Goal: Information Seeking & Learning: Learn about a topic

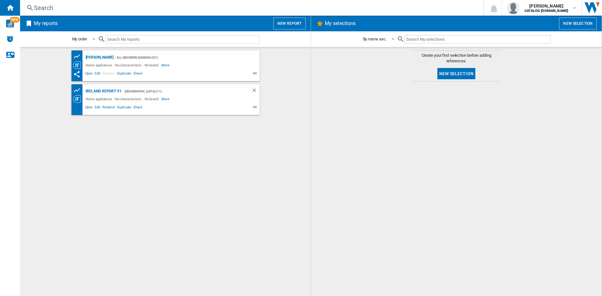
click at [45, 7] on div "Search" at bounding box center [251, 7] width 434 height 9
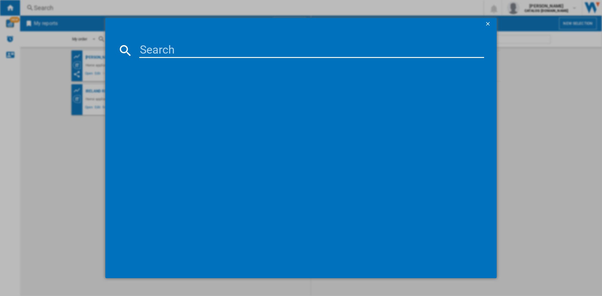
click at [185, 51] on input at bounding box center [311, 50] width 345 height 15
type input "h899adgpower"
click at [184, 91] on div "HOTPOINT H899ADGPOWER WHITE" at bounding box center [305, 91] width 339 height 6
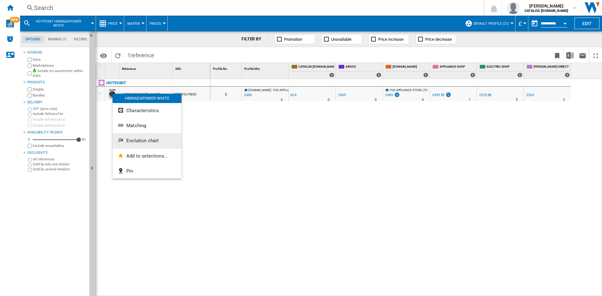
click at [143, 142] on span "Evolution chart" at bounding box center [142, 141] width 32 height 6
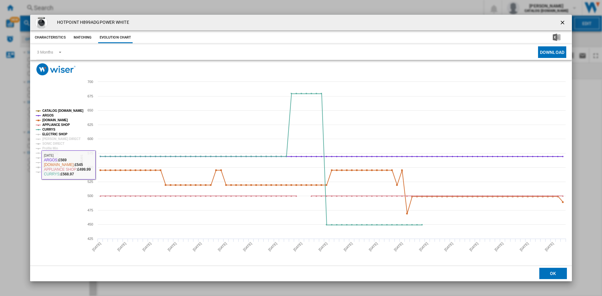
click at [54, 133] on tspan "ELECTRIC SHOP" at bounding box center [54, 134] width 25 height 3
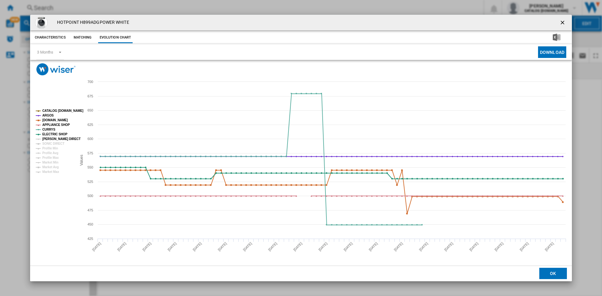
click at [55, 138] on tspan "[PERSON_NAME] DIRECT" at bounding box center [61, 138] width 38 height 3
click at [54, 144] on tspan "SONIC DIRECT" at bounding box center [53, 143] width 22 height 3
